Goal: Task Accomplishment & Management: Manage account settings

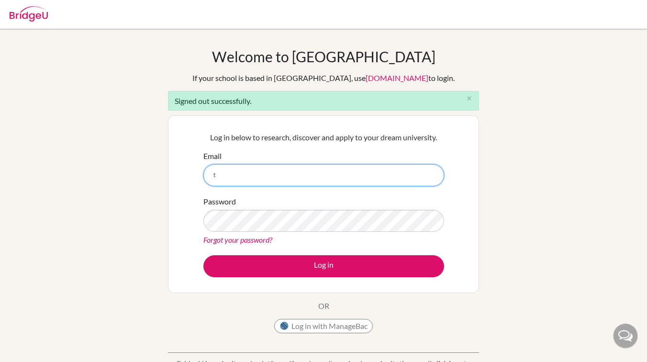
type input "[EMAIL_ADDRESS][DOMAIN_NAME]"
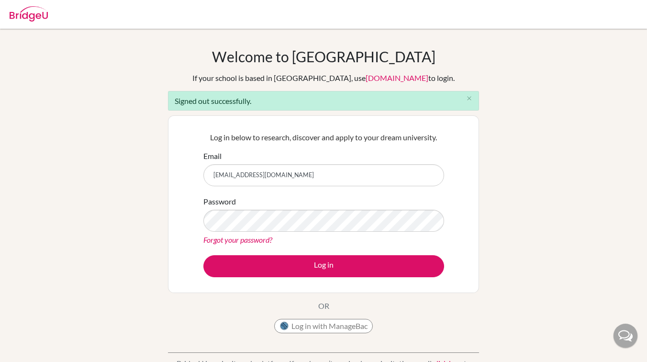
click at [275, 234] on div "Forgot your password?" at bounding box center [323, 239] width 241 height 11
click at [203, 255] on button "Log in" at bounding box center [323, 266] width 241 height 22
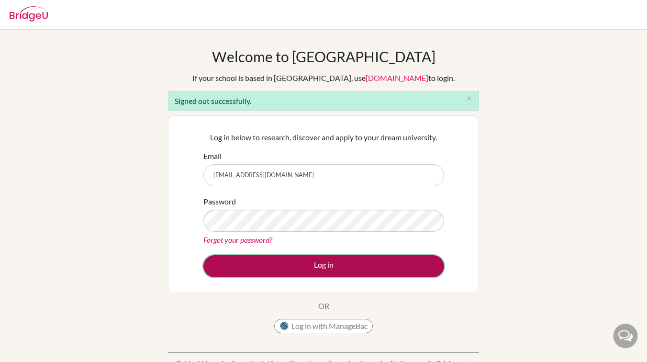
click at [310, 266] on button "Log in" at bounding box center [323, 266] width 241 height 22
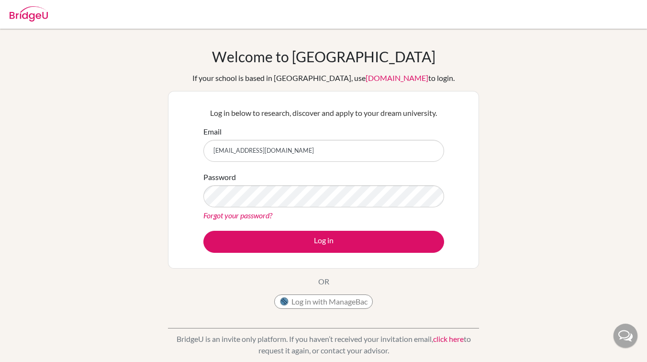
click at [203, 231] on button "Log in" at bounding box center [323, 242] width 241 height 22
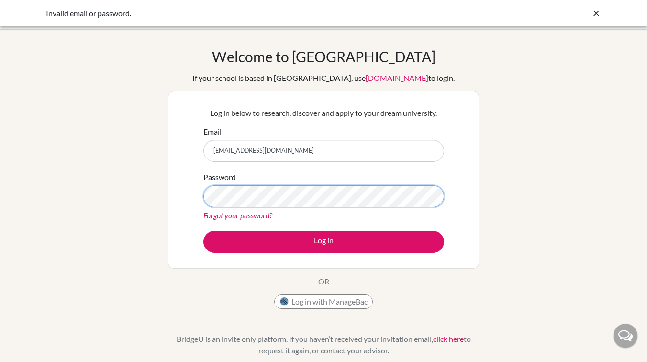
click at [203, 231] on button "Log in" at bounding box center [323, 242] width 241 height 22
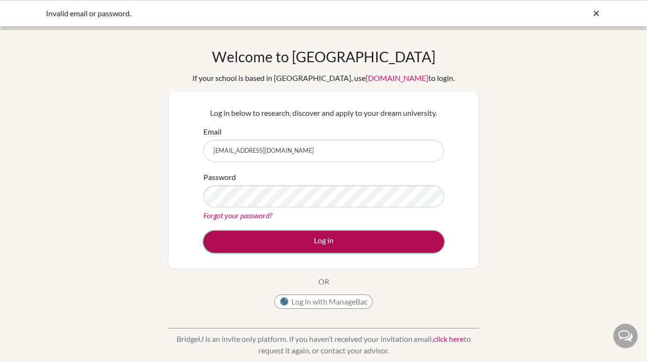
click at [291, 244] on button "Log in" at bounding box center [323, 242] width 241 height 22
